Goal: Check status

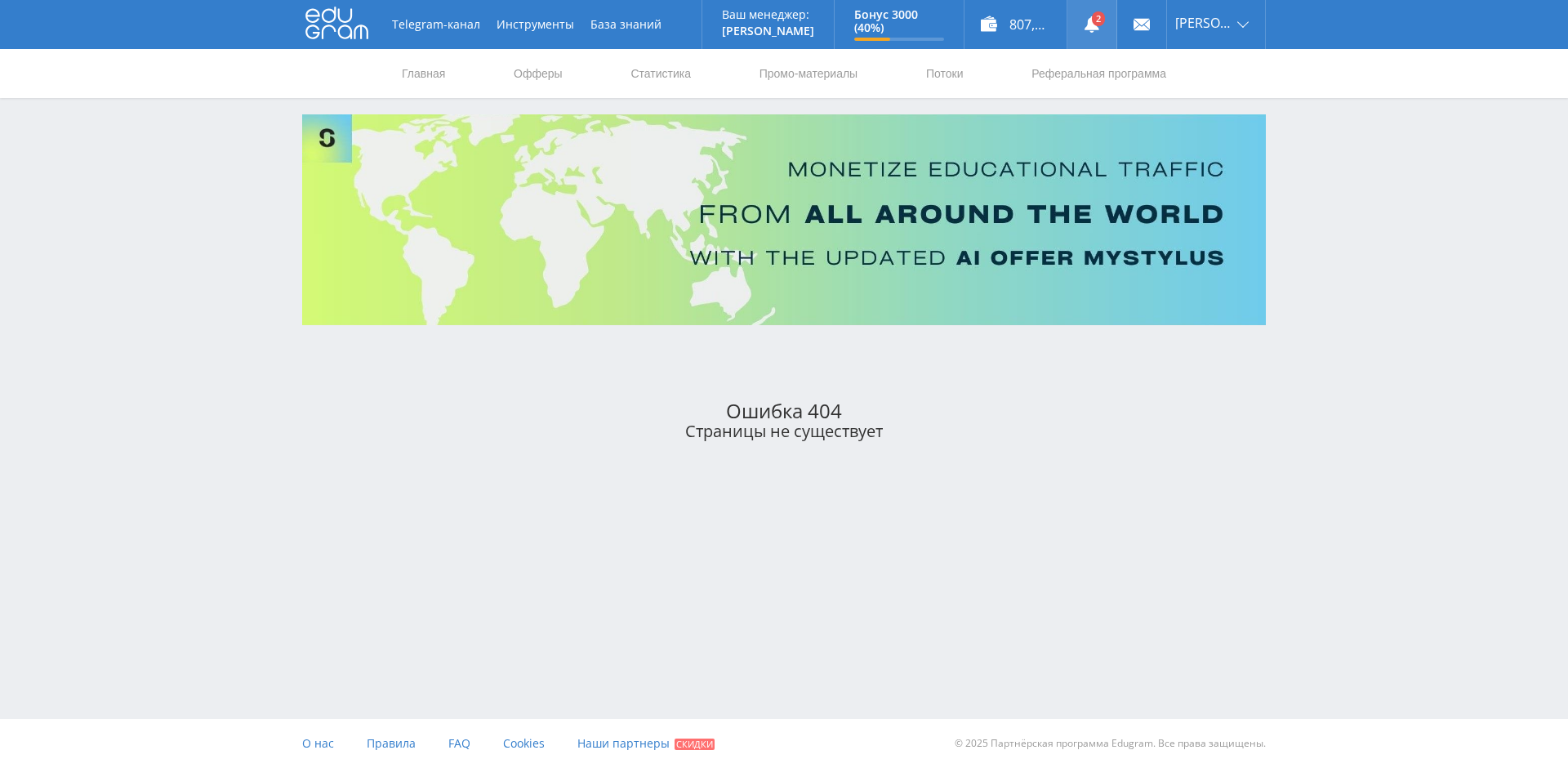
click at [1099, 20] on link at bounding box center [1092, 25] width 49 height 49
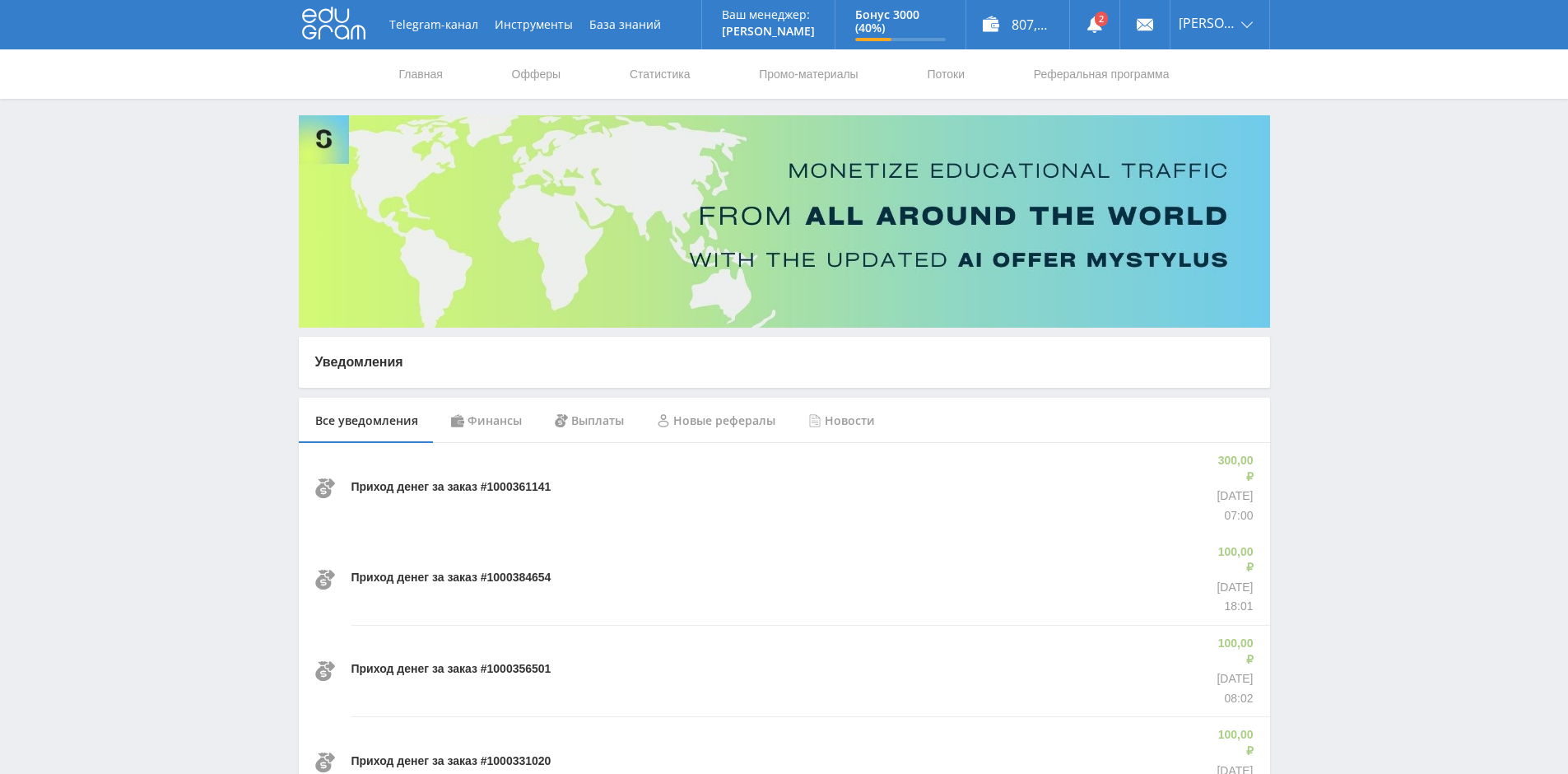
click at [443, 480] on p "Приход денег за заказ #1000361141" at bounding box center [451, 488] width 200 height 16
click at [440, 570] on p "Приход денег за заказ #1000384654" at bounding box center [451, 578] width 200 height 16
click at [322, 16] on icon at bounding box center [333, 23] width 63 height 33
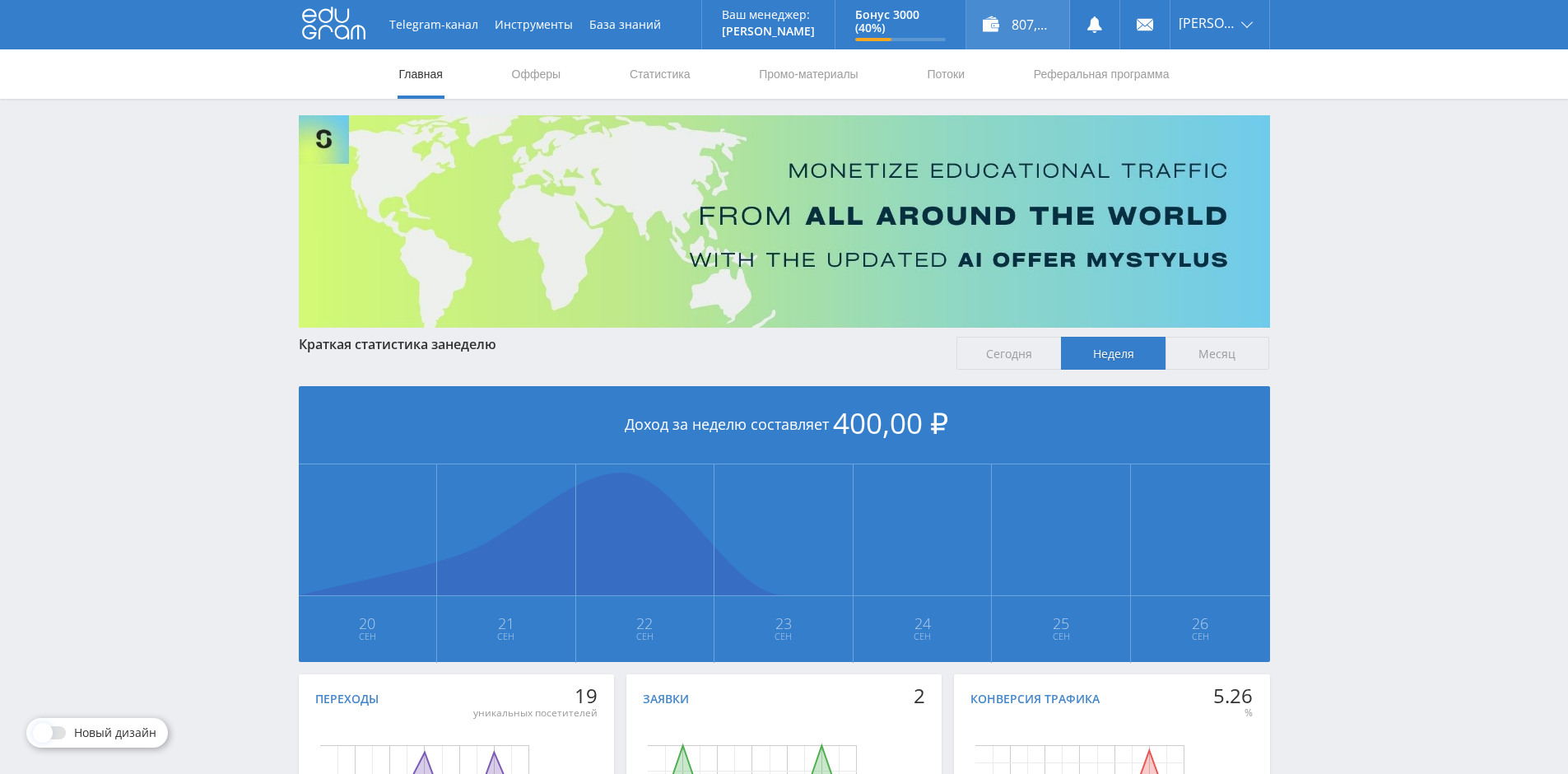
click at [1031, 20] on div "807,00 ₽" at bounding box center [1018, 25] width 102 height 49
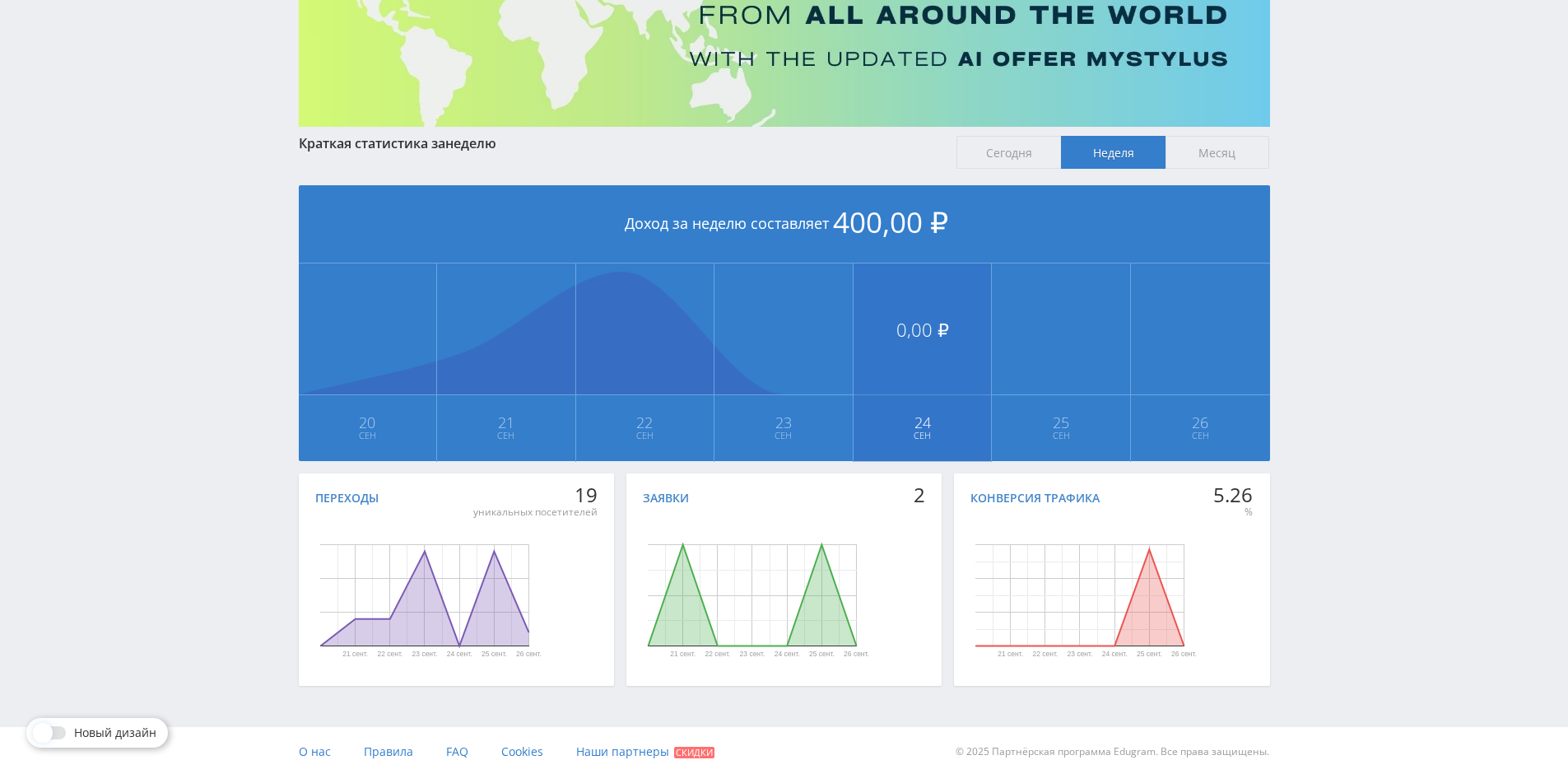
scroll to position [203, 0]
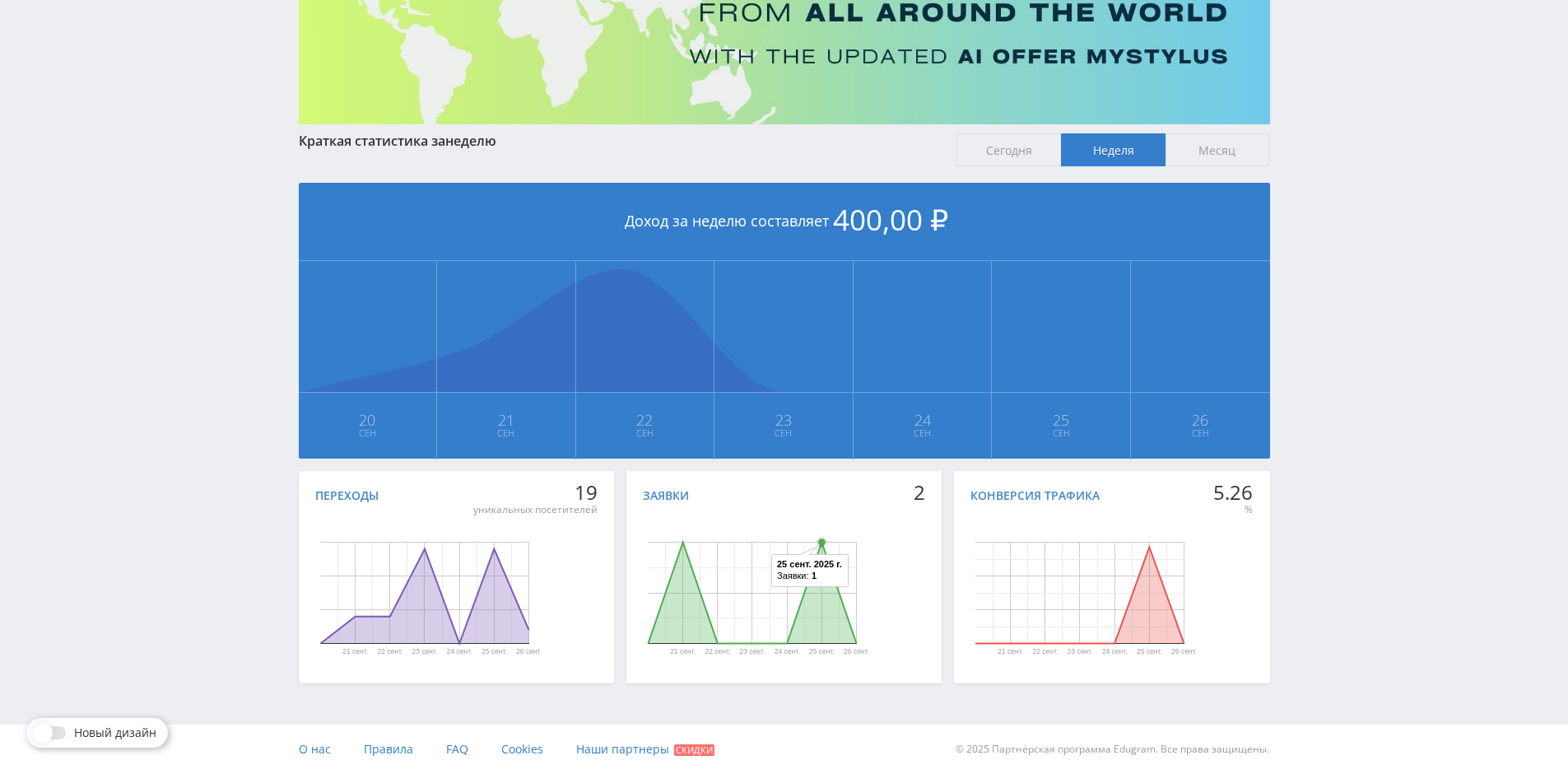
click at [824, 544] on circle "Диаграмма." at bounding box center [822, 542] width 6 height 6
click at [819, 621] on icon "Диаграмма." at bounding box center [752, 593] width 209 height 102
click at [687, 624] on icon "Диаграмма." at bounding box center [752, 593] width 209 height 102
click at [1152, 547] on circle "Диаграмма." at bounding box center [1149, 547] width 6 height 6
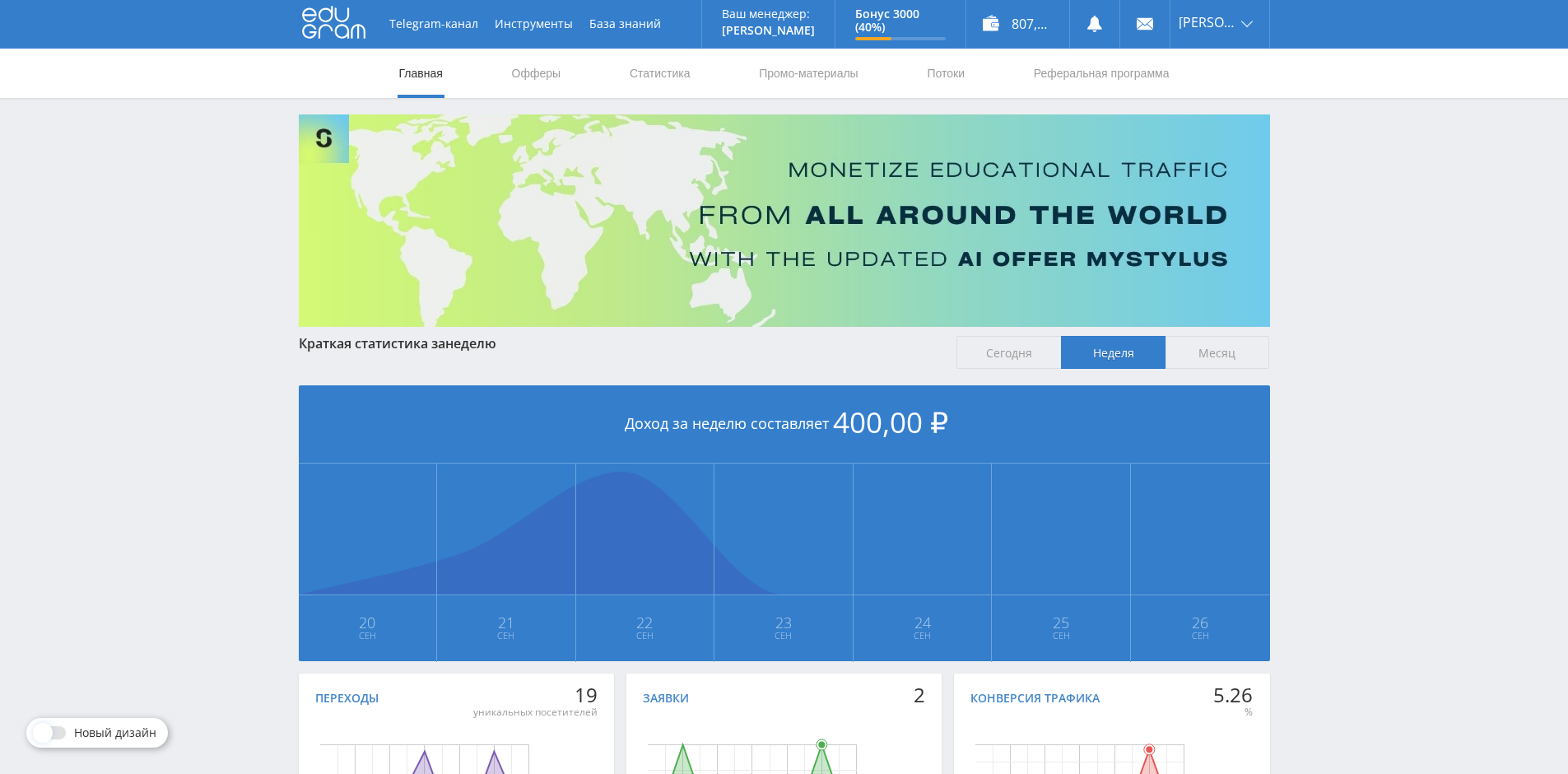
scroll to position [0, 0]
click at [670, 70] on link "Статистика" at bounding box center [660, 74] width 64 height 49
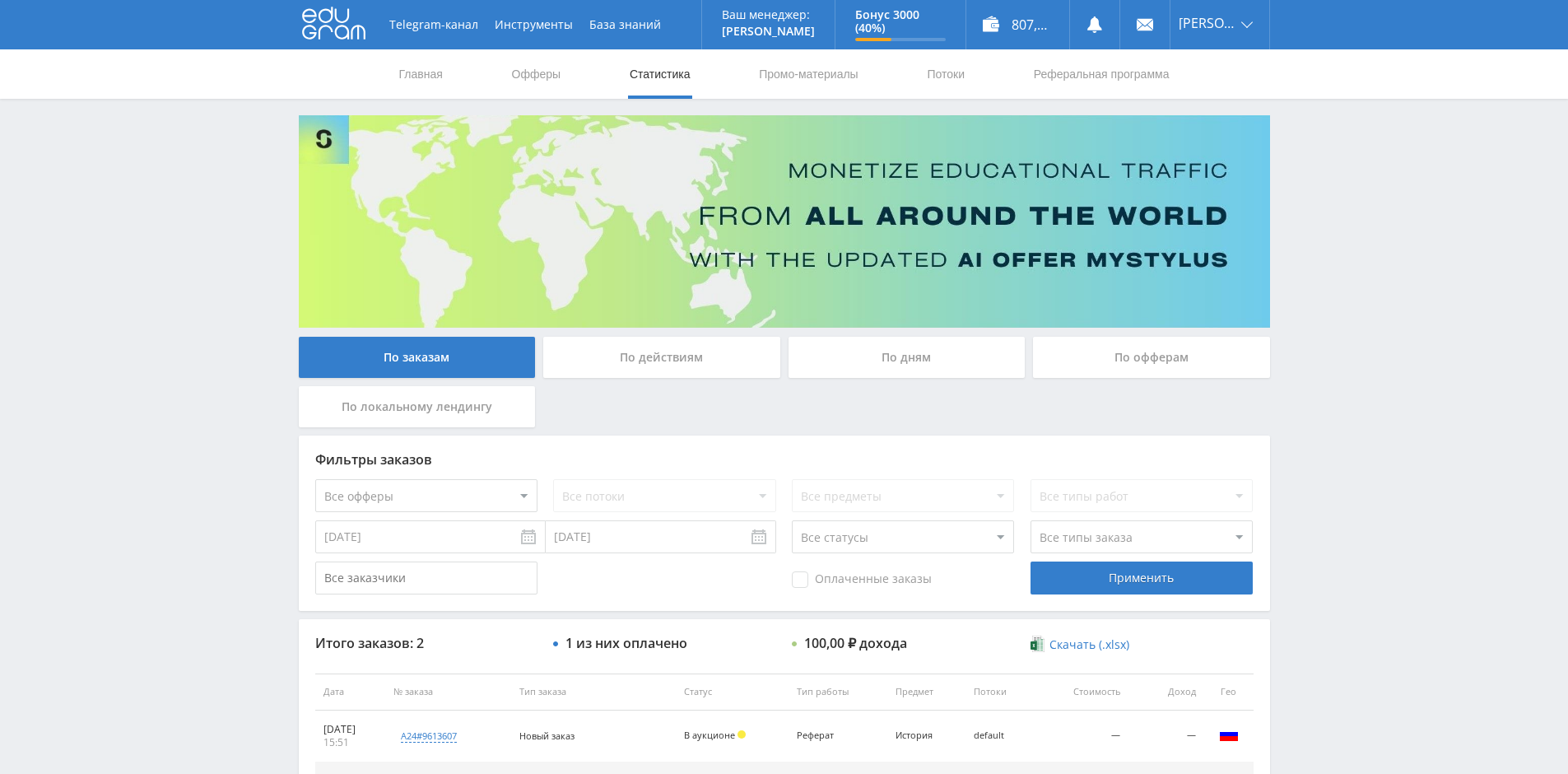
click at [1178, 362] on div "По офферам" at bounding box center [1151, 357] width 237 height 41
click at [0, 0] on input "По офферам" at bounding box center [0, 0] width 0 height 0
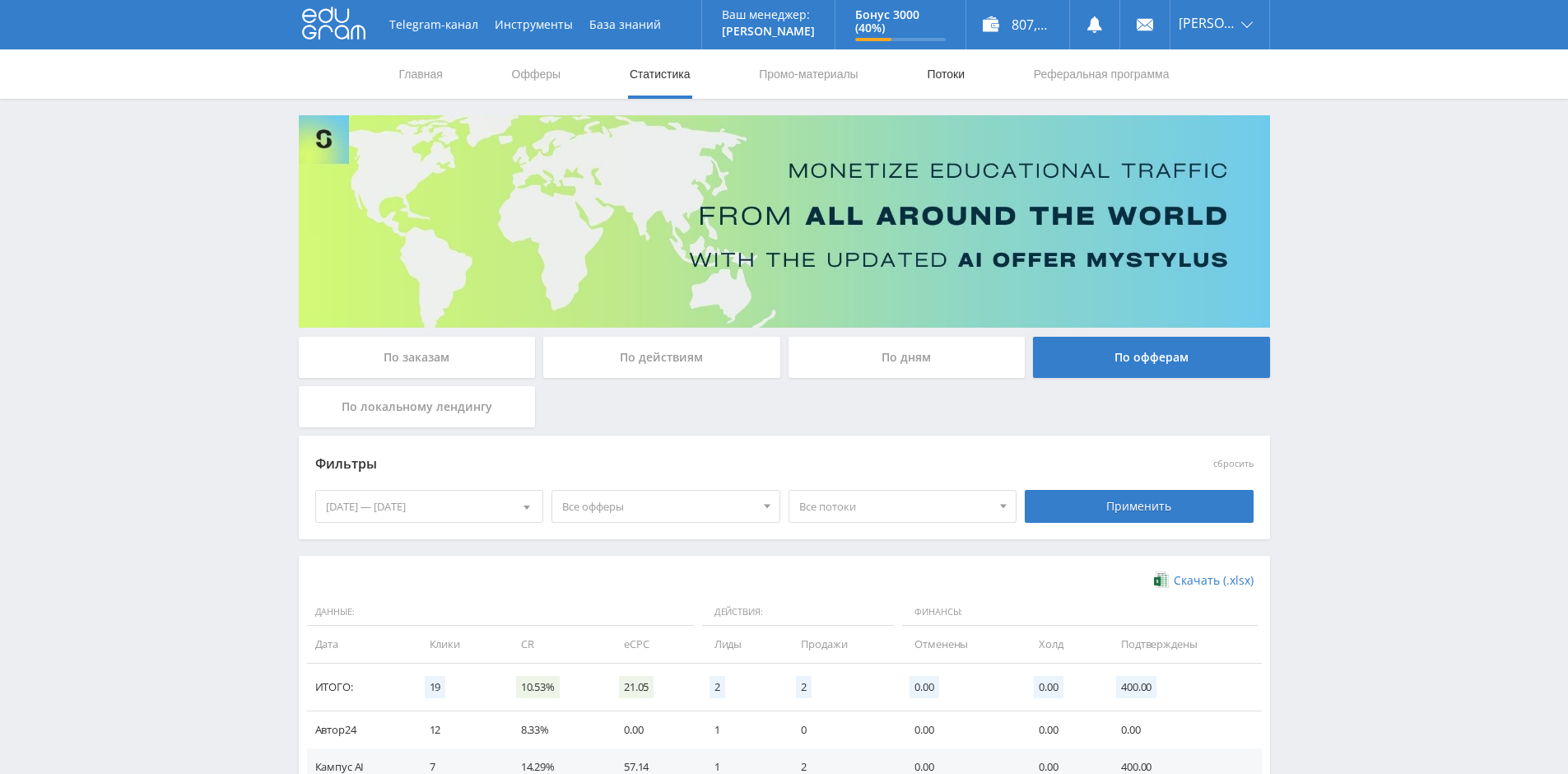
click at [951, 73] on link "Потоки" at bounding box center [946, 74] width 41 height 49
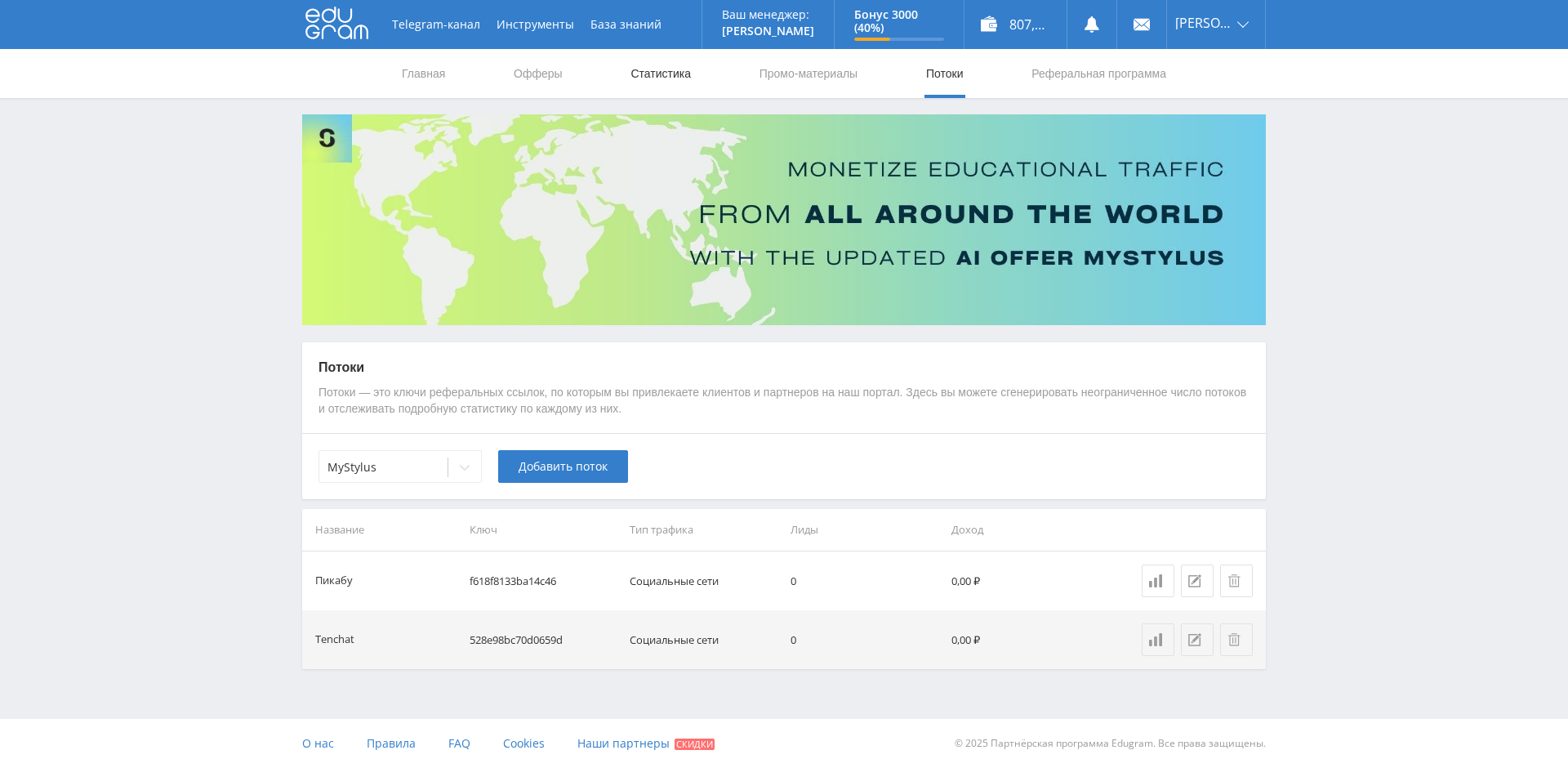
click at [674, 74] on link "Статистика" at bounding box center [661, 74] width 64 height 49
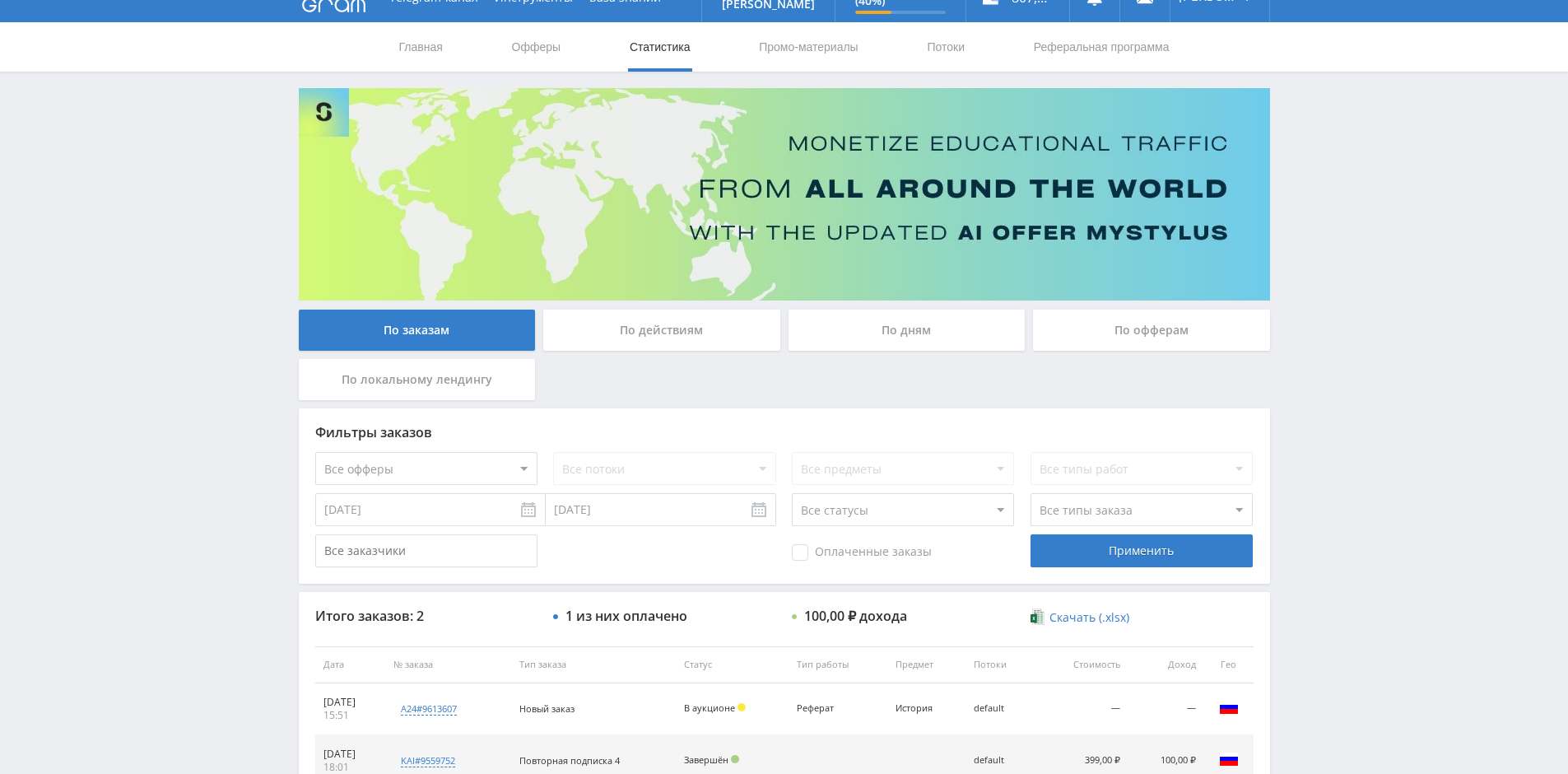
scroll to position [160, 0]
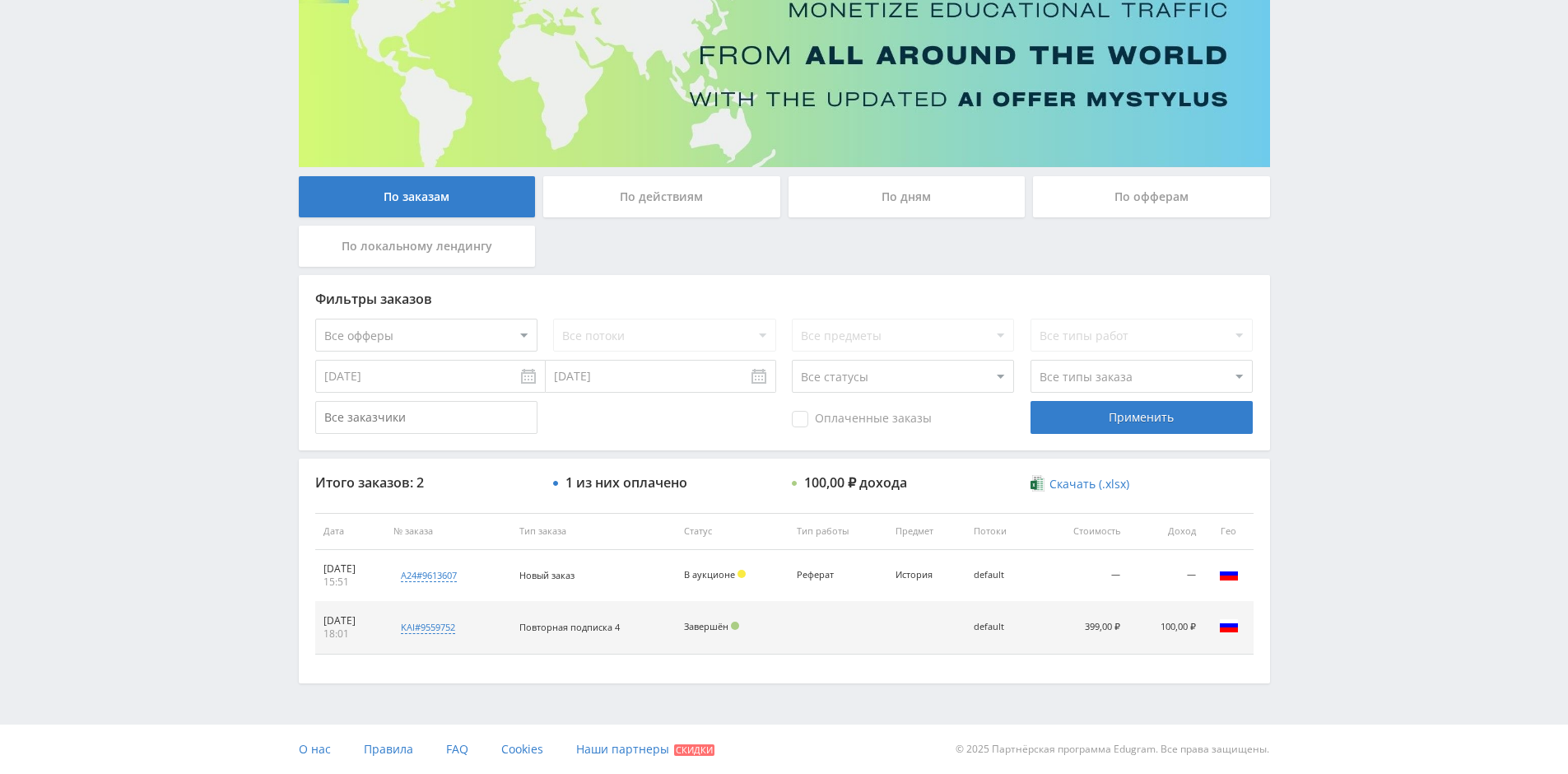
click at [1412, 551] on div "Telegram-канал Инструменты База знаний Ваш менеджер: [PERSON_NAME] Online @val_…" at bounding box center [784, 306] width 1568 height 934
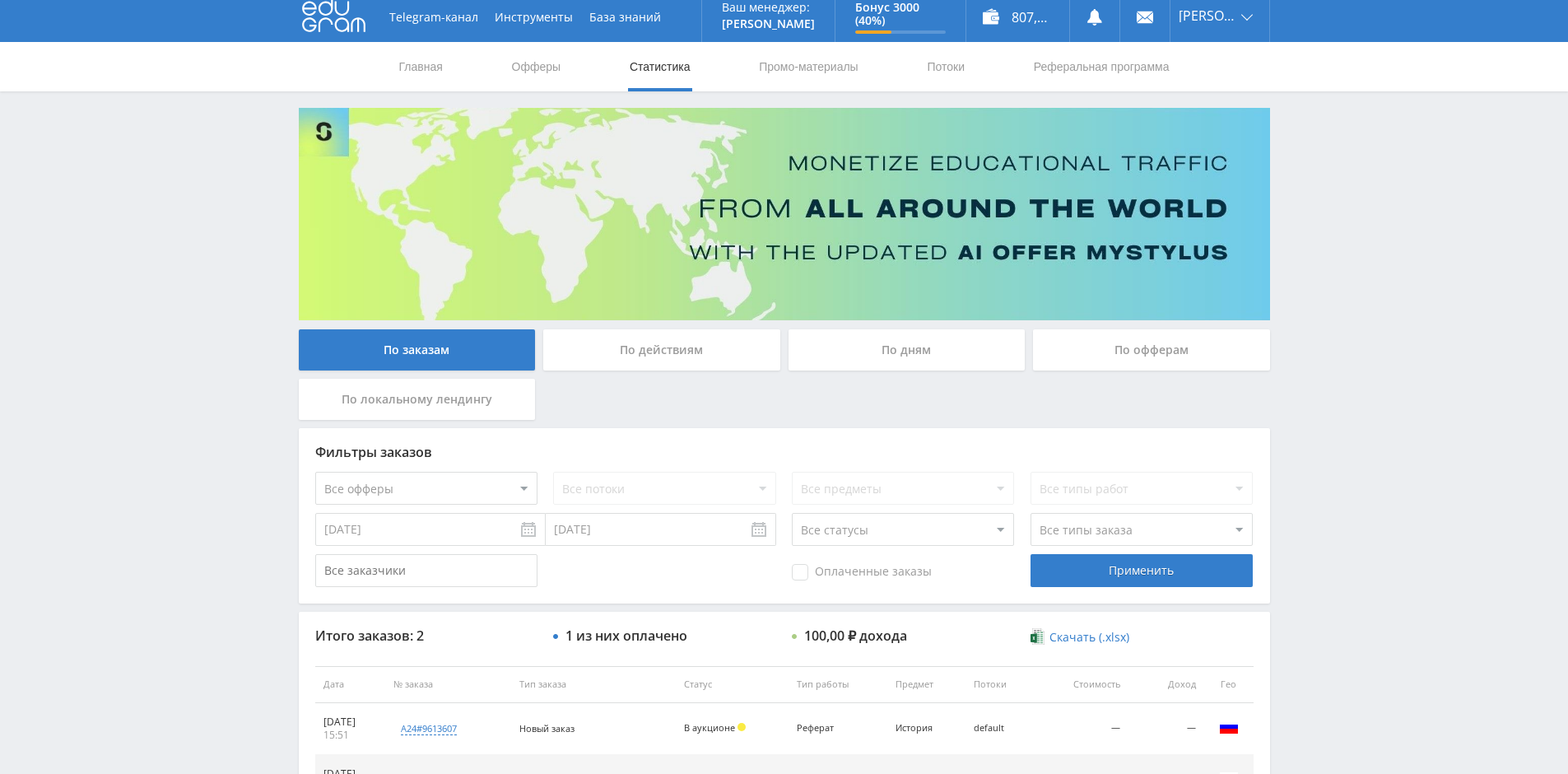
scroll to position [0, 0]
